Goal: Learn about a topic

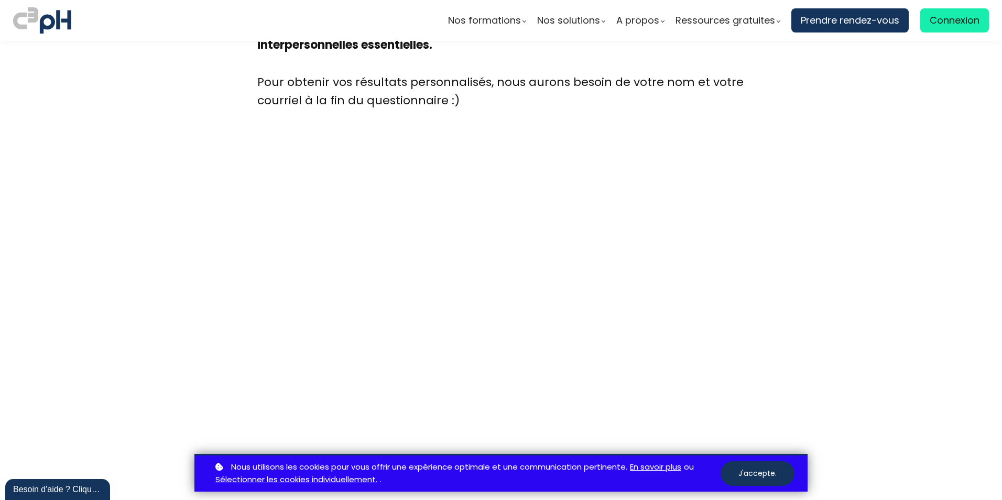
scroll to position [2826, 0]
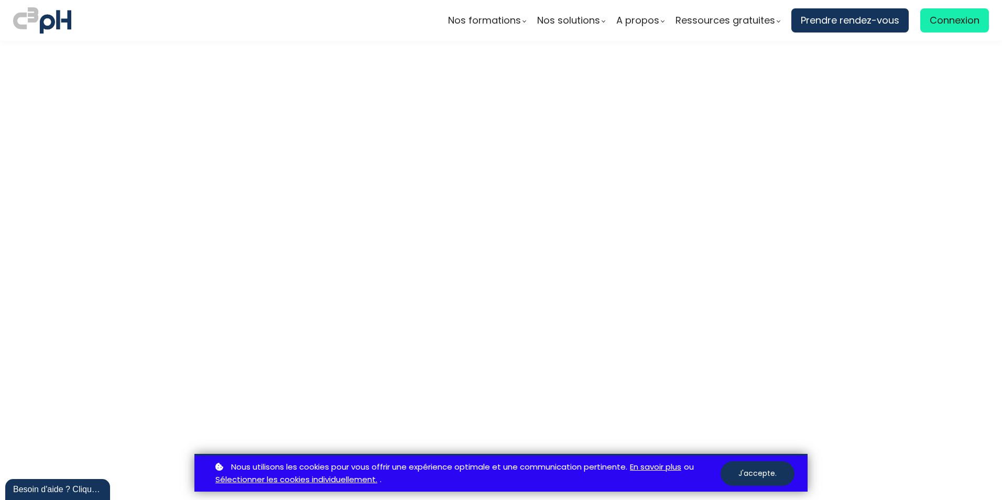
scroll to position [3298, 0]
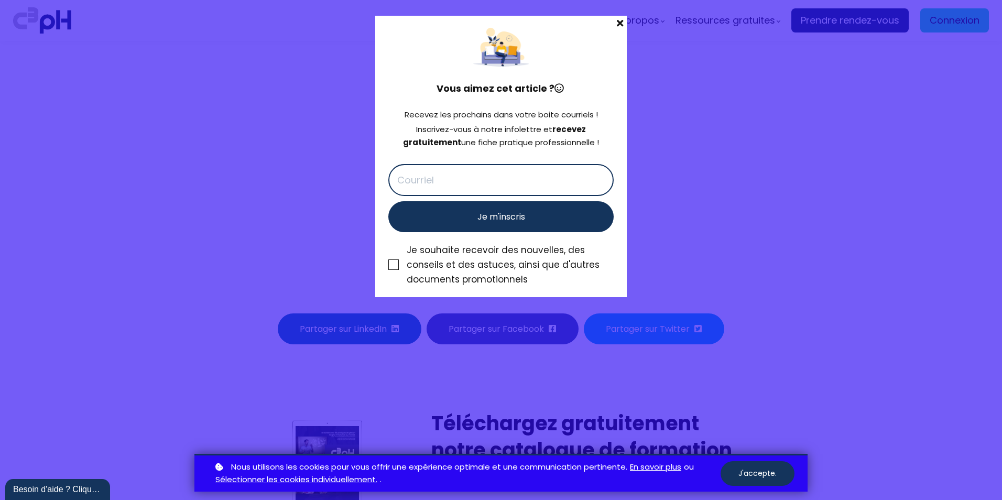
scroll to position [4713, 0]
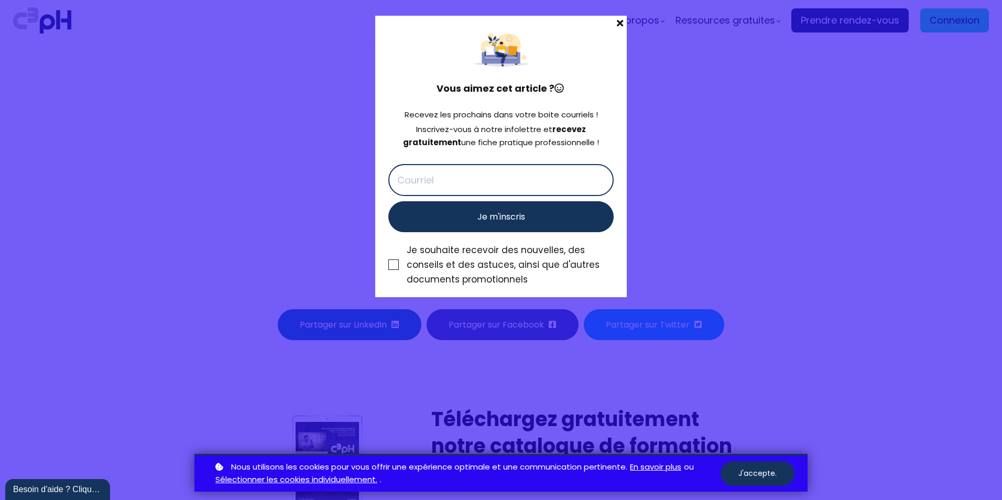
click at [622, 24] on span at bounding box center [620, 23] width 14 height 15
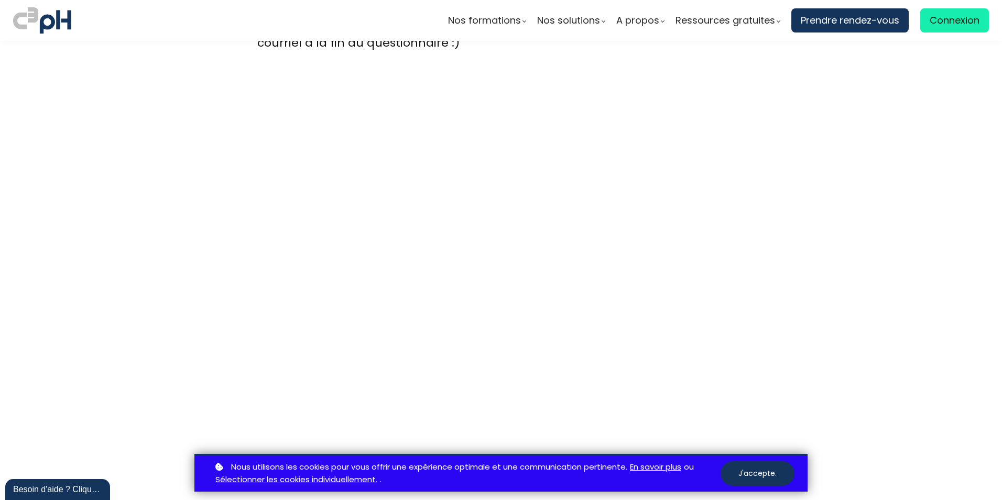
scroll to position [2931, 0]
